Goal: Download file/media

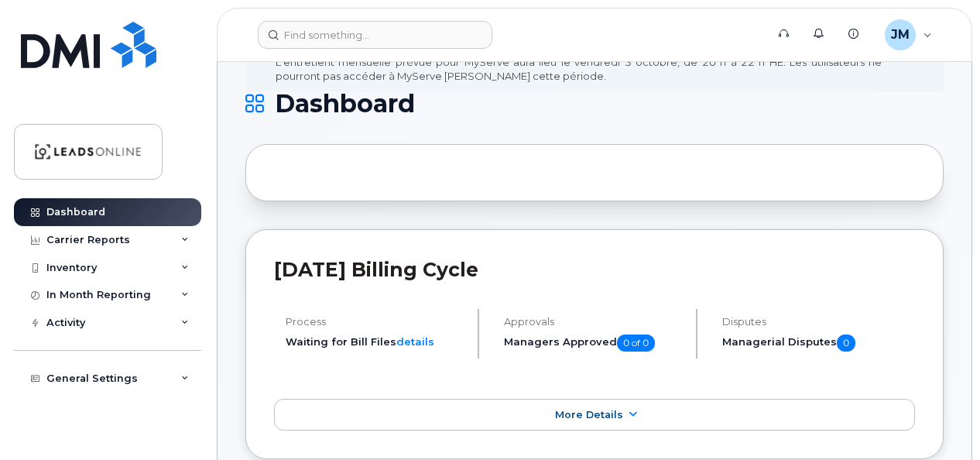
scroll to position [155, 0]
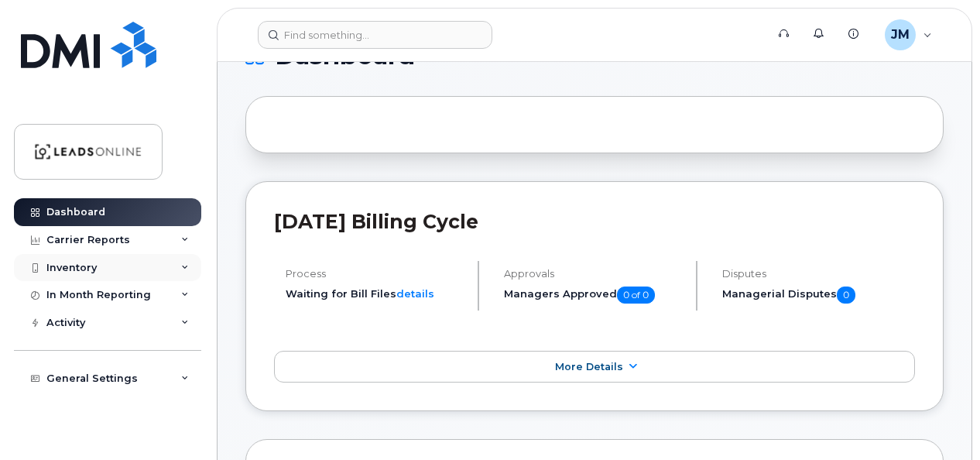
click at [104, 263] on div "Inventory" at bounding box center [107, 268] width 187 height 28
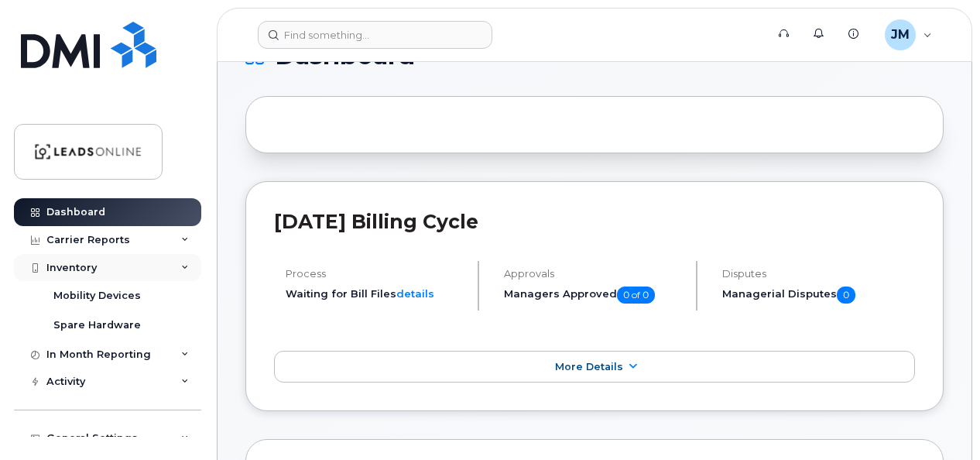
click at [104, 263] on div "Inventory" at bounding box center [107, 268] width 187 height 28
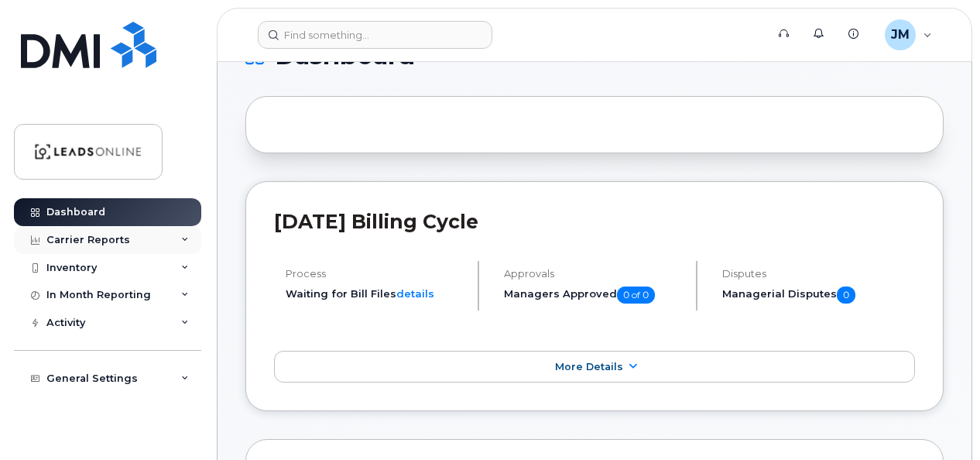
click at [180, 240] on div "Carrier Reports" at bounding box center [107, 240] width 187 height 28
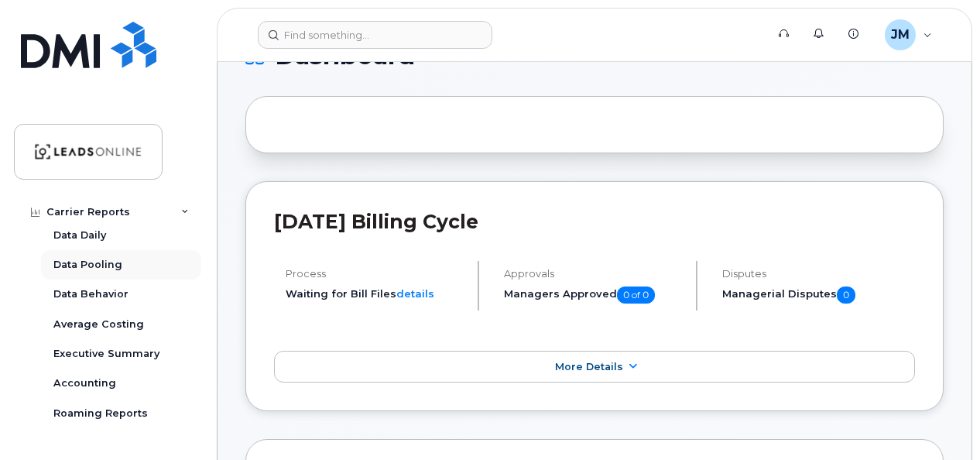
scroll to position [77, 0]
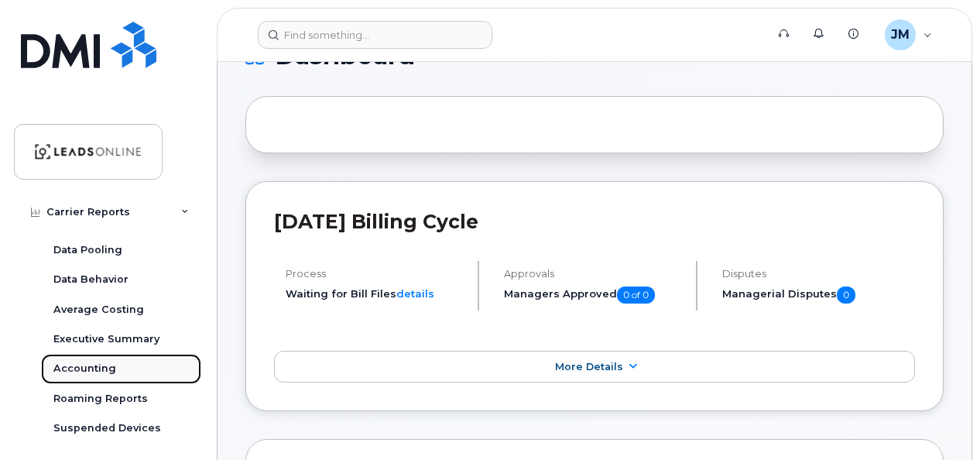
click at [92, 368] on div "Accounting" at bounding box center [84, 369] width 63 height 14
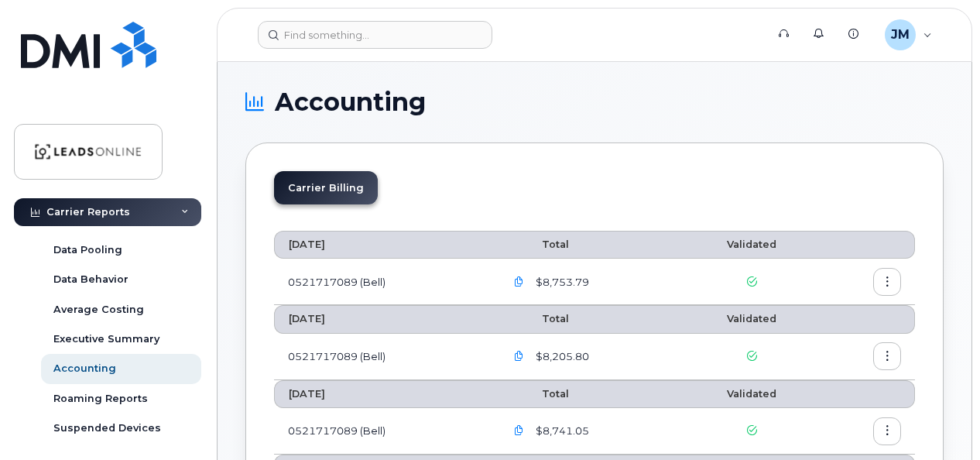
click at [887, 282] on icon "button" at bounding box center [887, 282] width 10 height 10
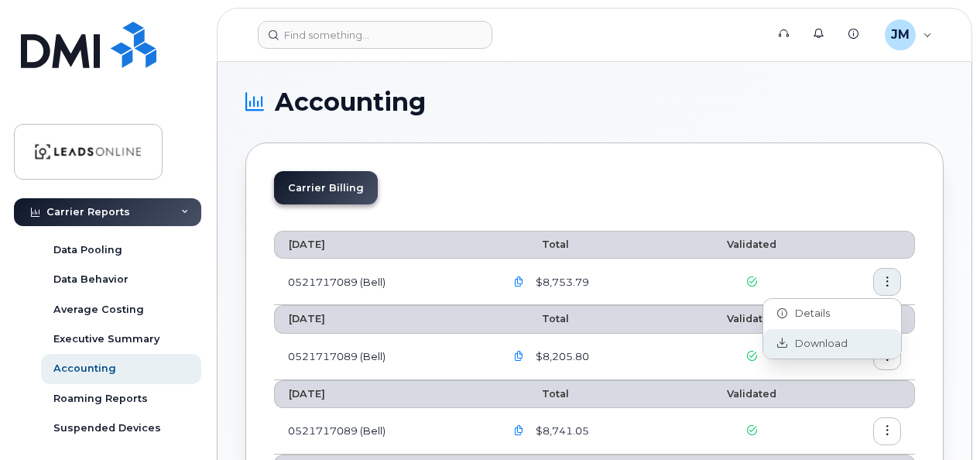
click at [813, 340] on span "Download" at bounding box center [817, 344] width 60 height 14
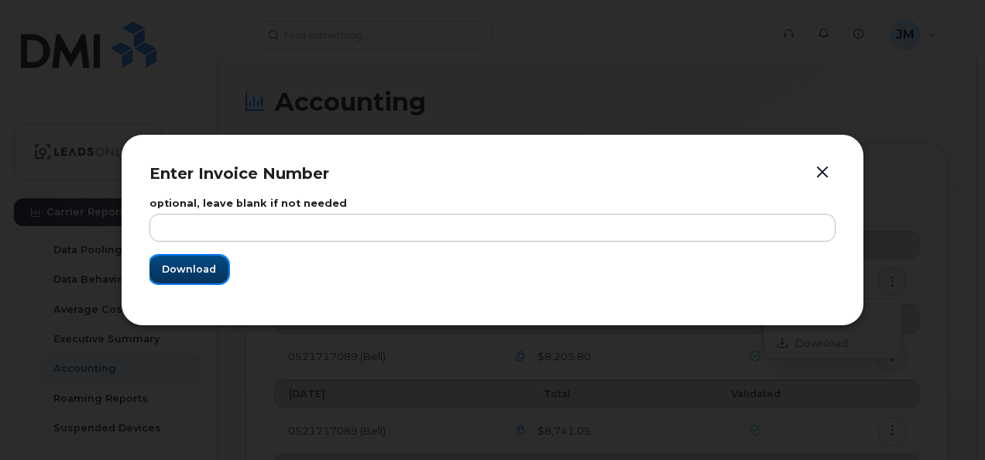
click at [182, 274] on span "Download" at bounding box center [189, 269] width 54 height 15
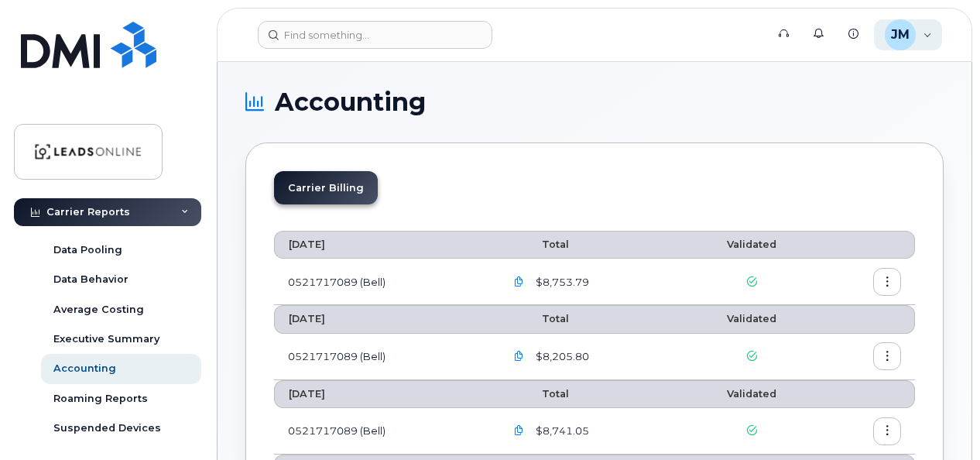
click at [900, 43] on div "JM" at bounding box center [900, 34] width 31 height 31
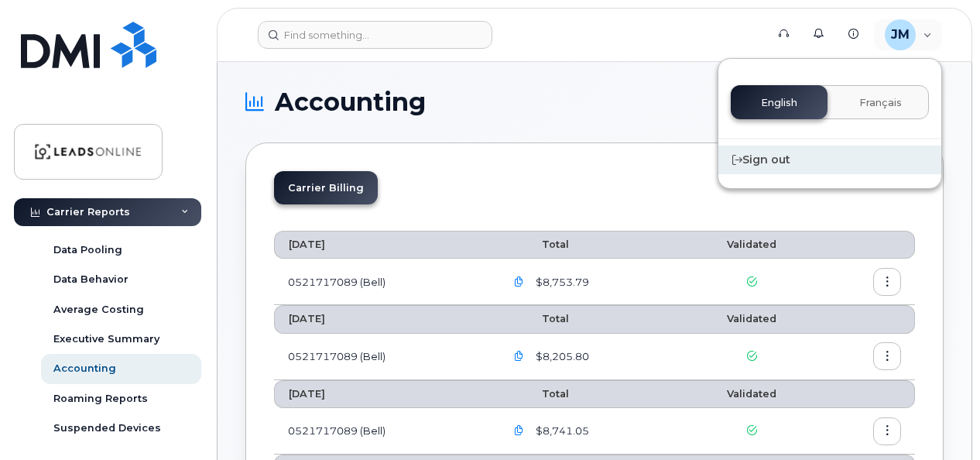
click at [771, 158] on div "Sign out" at bounding box center [829, 160] width 223 height 29
